Goal: Check status

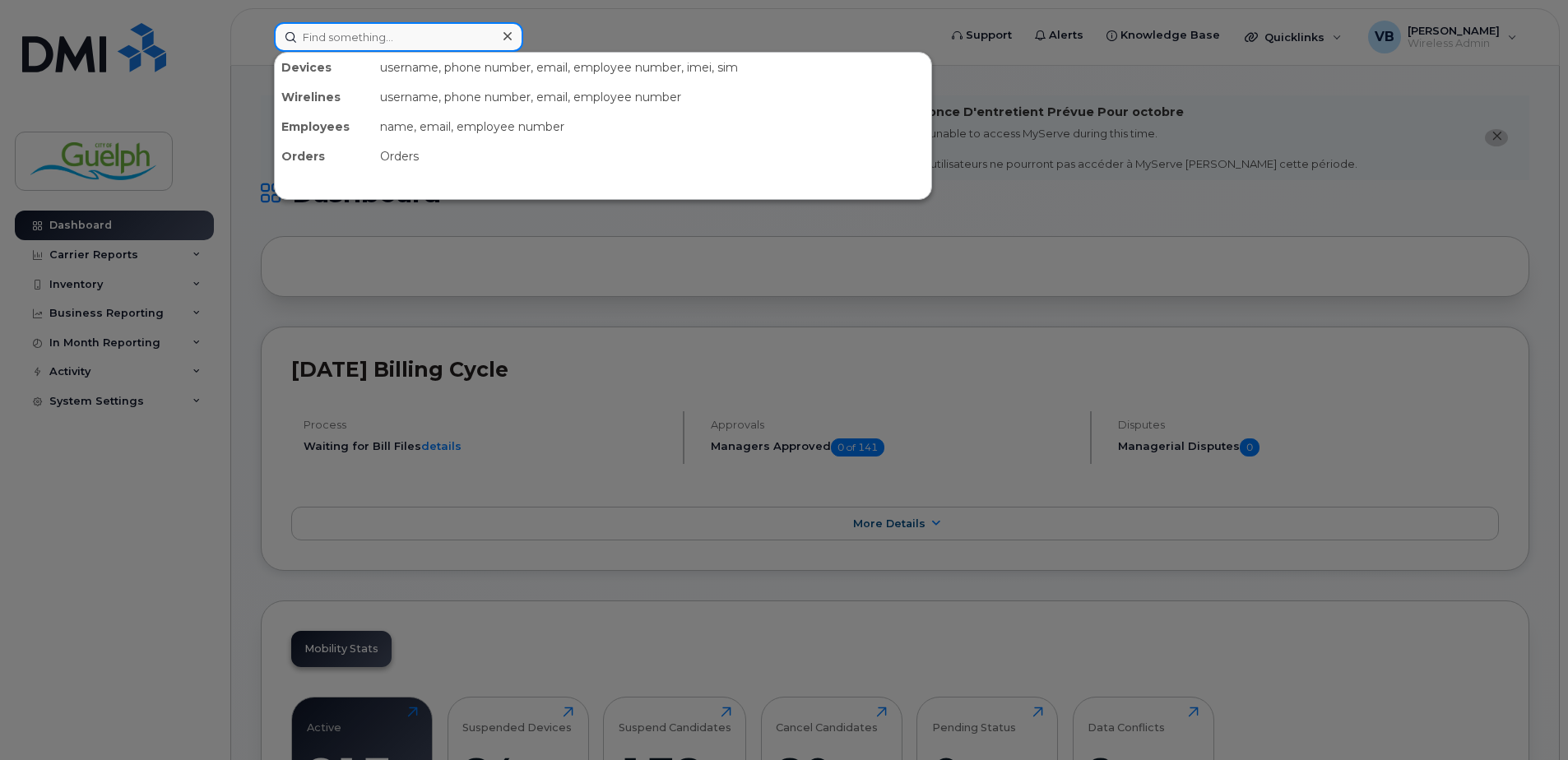
click at [439, 44] on input at bounding box center [398, 37] width 249 height 30
paste input "[PHONE_NUMBER]"
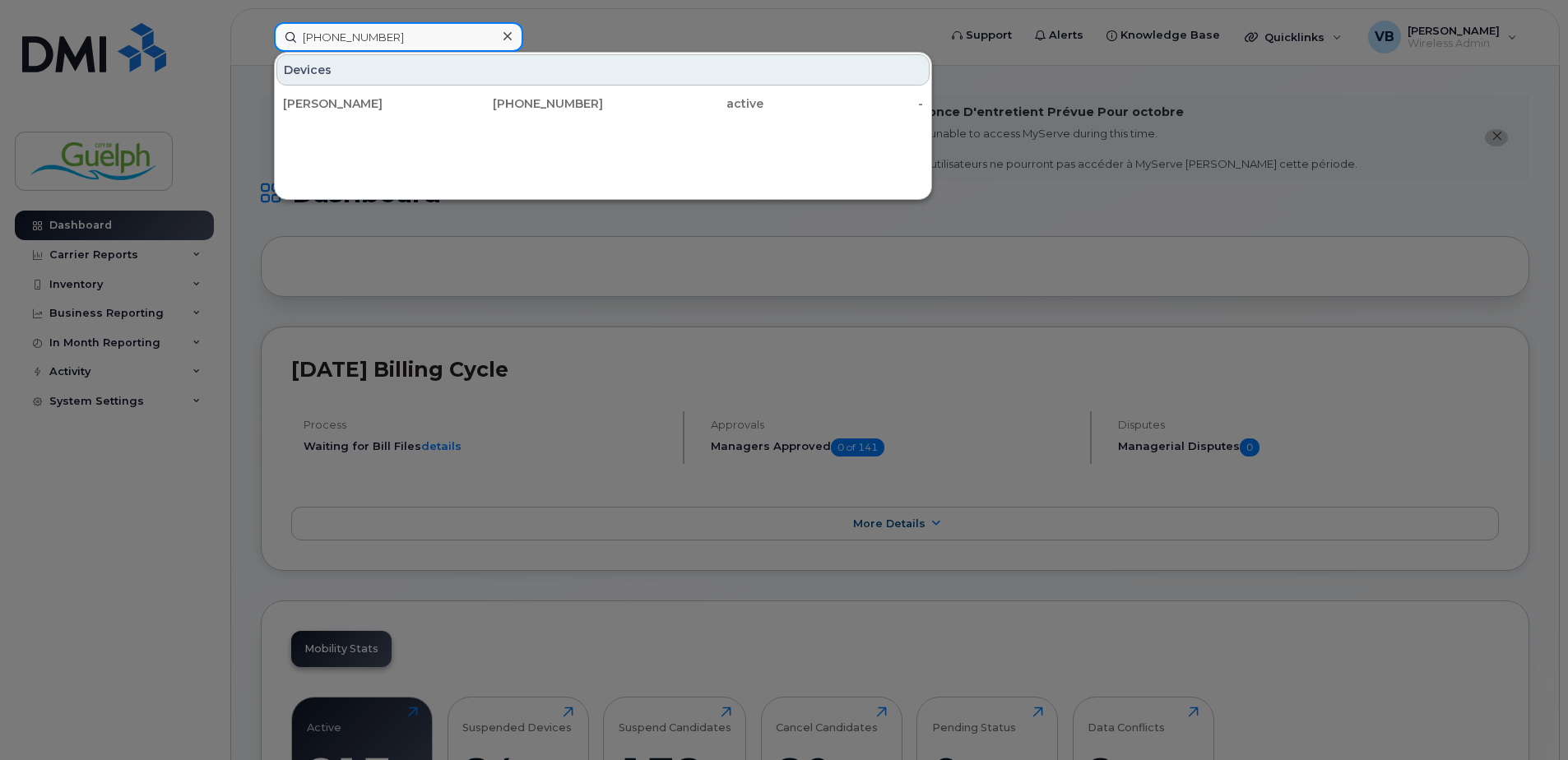
type input "[PHONE_NUMBER]"
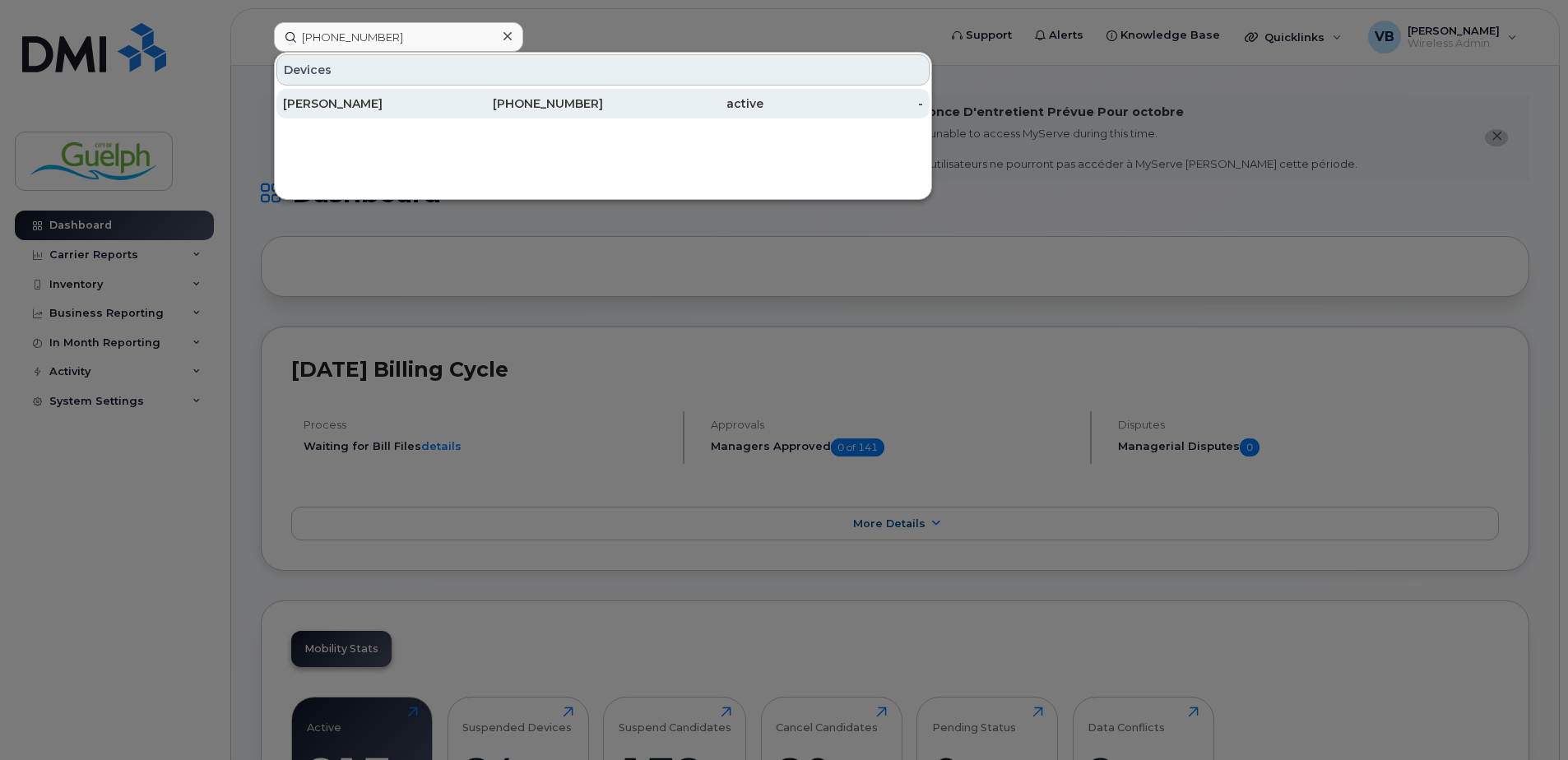
click at [465, 105] on div "[PHONE_NUMBER]" at bounding box center [524, 103] width 161 height 17
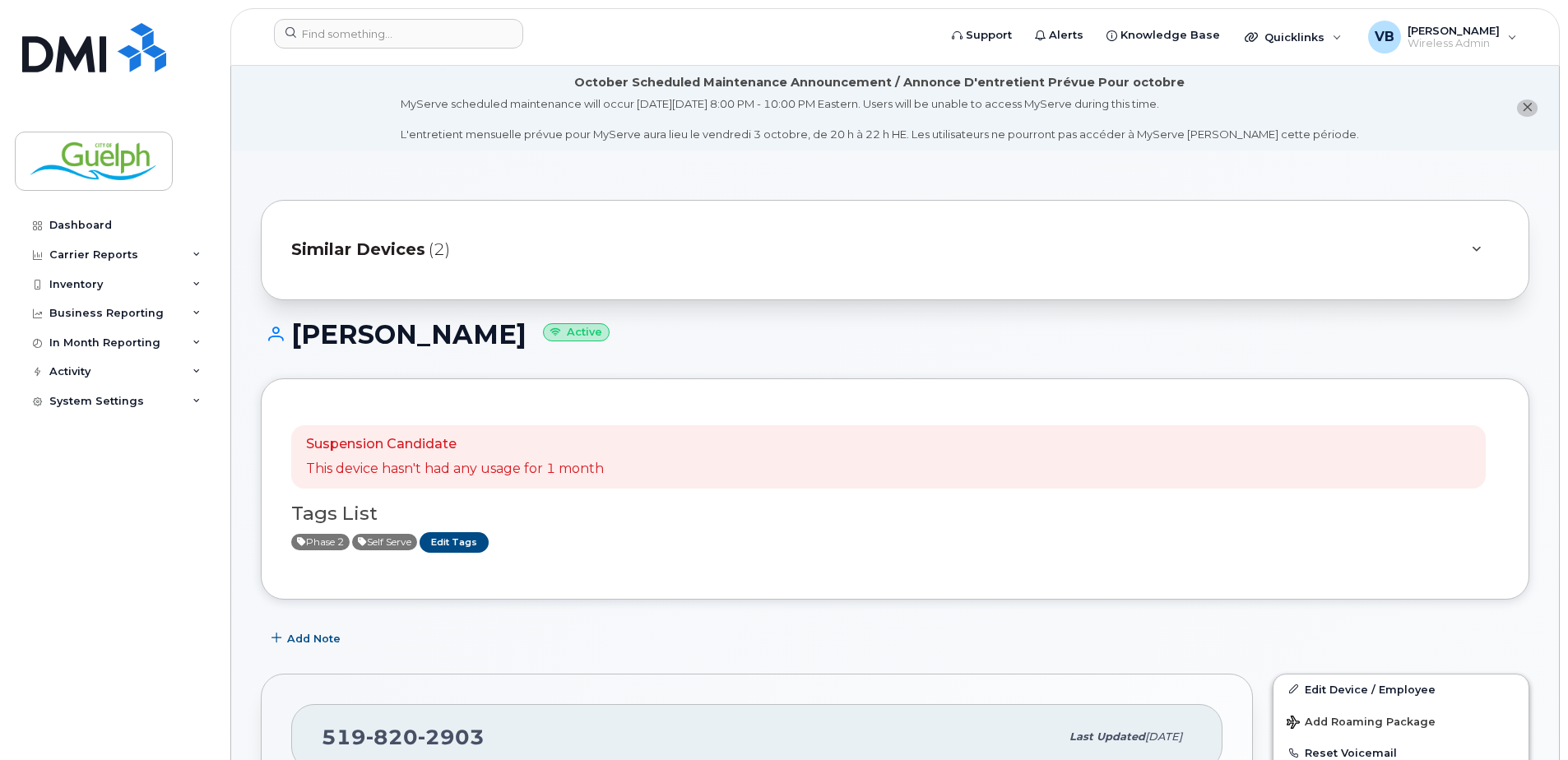
click at [132, 567] on div "Dashboard Carrier Reports Monthly Billing Data Daily Data Pooling Data Behavior…" at bounding box center [117, 472] width 204 height 524
